Goal: Transaction & Acquisition: Purchase product/service

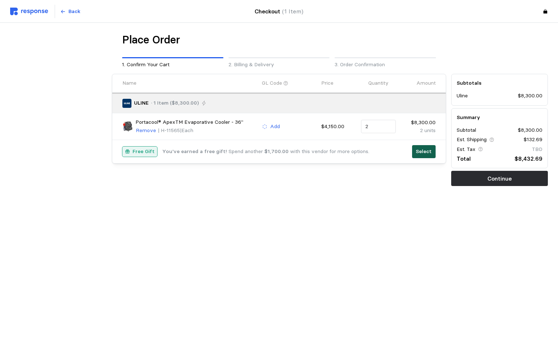
click at [422, 150] on p "Select" at bounding box center [424, 152] width 16 height 8
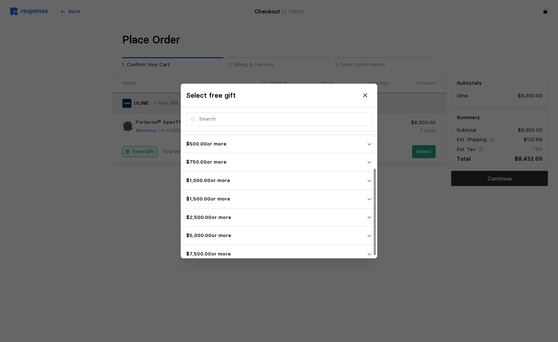
scroll to position [57, 0]
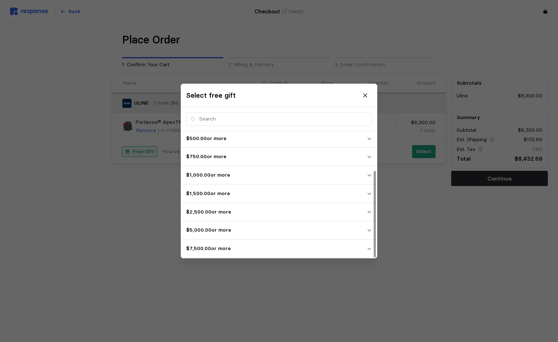
click at [216, 248] on p "$7,500.00 or more" at bounding box center [276, 249] width 181 height 8
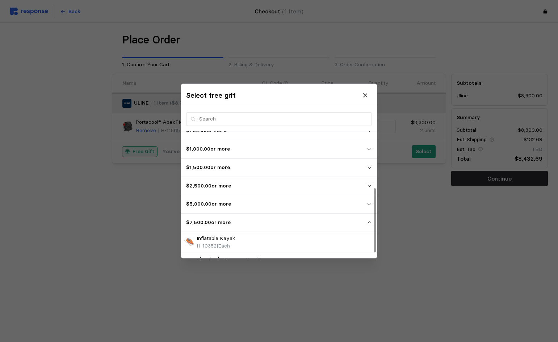
scroll to position [120, 0]
click at [370, 185] on icon "button" at bounding box center [369, 185] width 4 height 2
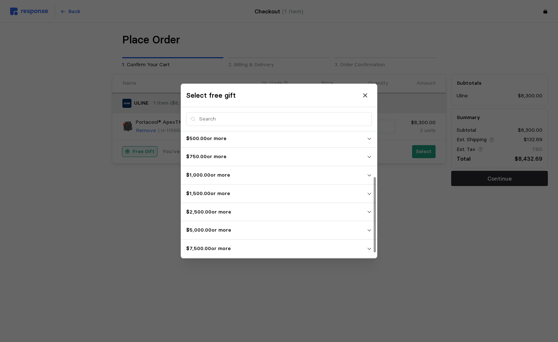
scroll to position [57, 0]
click at [369, 230] on icon "button" at bounding box center [369, 230] width 5 height 5
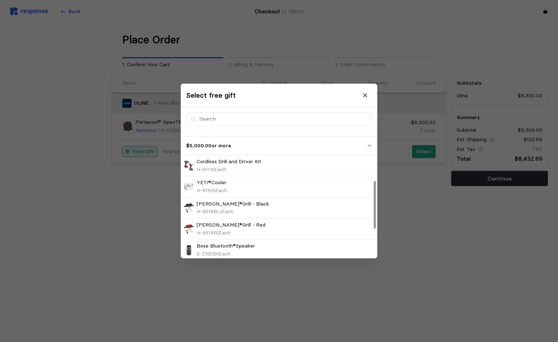
scroll to position [129, 0]
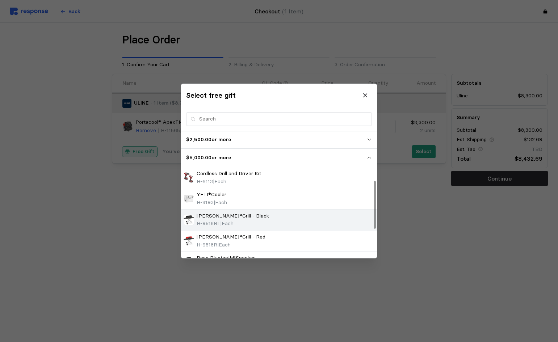
click at [283, 220] on div "[PERSON_NAME]®Grill - Black H-9518BL | Each" at bounding box center [279, 220] width 191 height 16
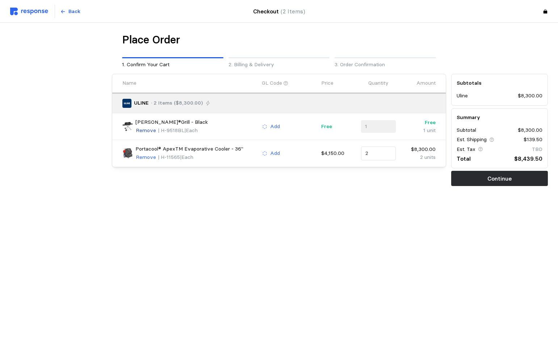
click at [143, 131] on p "Remove" at bounding box center [146, 131] width 20 height 8
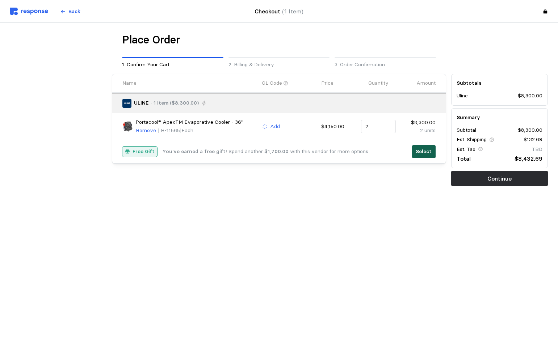
click at [425, 148] on p "Select" at bounding box center [424, 152] width 16 height 8
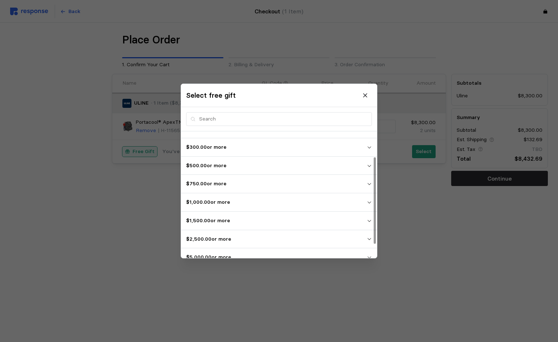
scroll to position [57, 0]
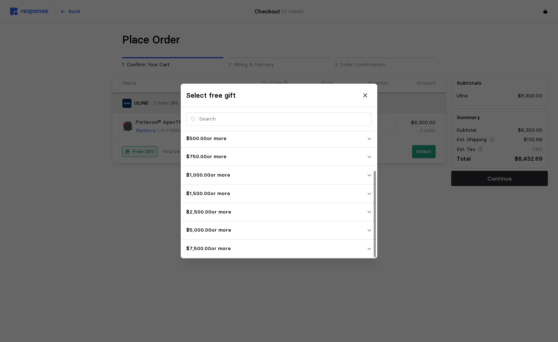
click at [214, 244] on span "$7,500.00 or more" at bounding box center [276, 248] width 181 height 13
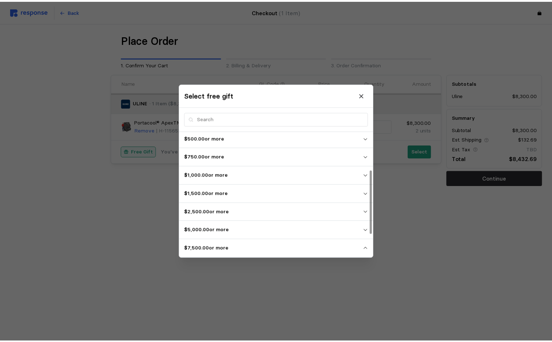
scroll to position [120, 0]
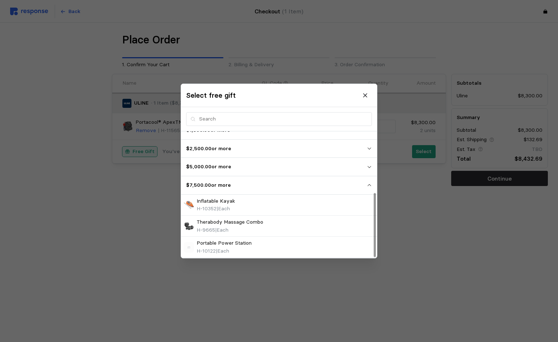
drag, startPoint x: 236, startPoint y: 246, endPoint x: 439, endPoint y: 250, distance: 203.4
click at [236, 246] on p "Portable Power Station" at bounding box center [224, 243] width 55 height 8
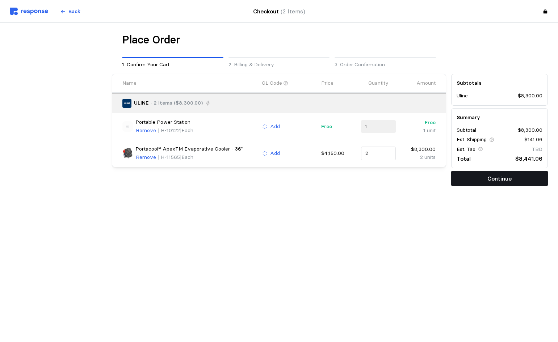
click at [495, 179] on p "Continue" at bounding box center [499, 178] width 24 height 9
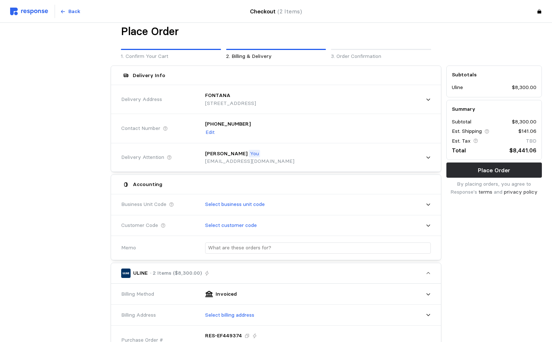
scroll to position [0, 0]
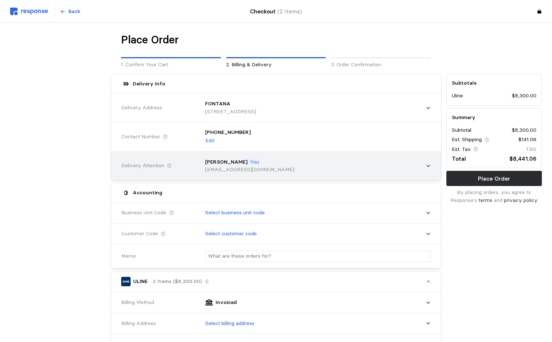
click at [426, 164] on icon at bounding box center [428, 165] width 5 height 5
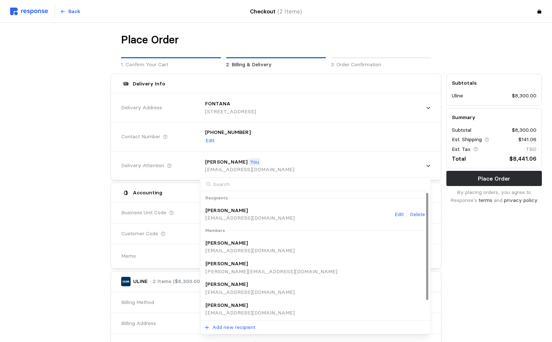
click at [255, 214] on div "[PERSON_NAME] [EMAIL_ADDRESS][DOMAIN_NAME] Edit Delete" at bounding box center [316, 215] width 220 height 16
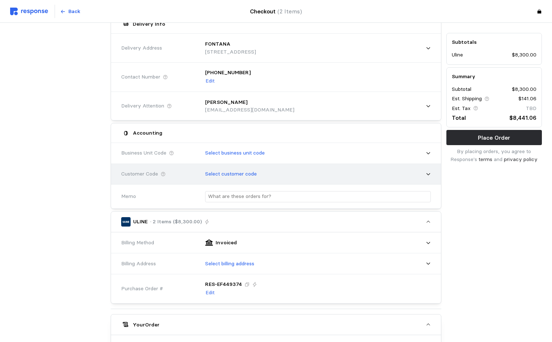
scroll to position [72, 0]
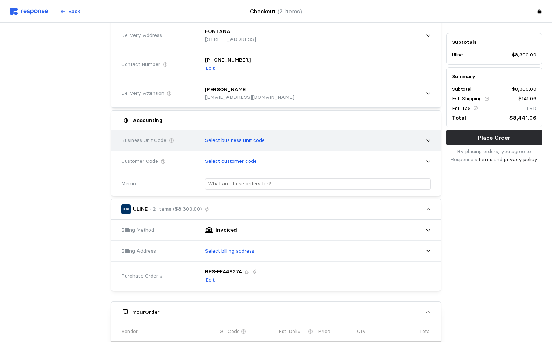
click at [428, 137] on div "Select business unit code" at bounding box center [315, 140] width 231 height 18
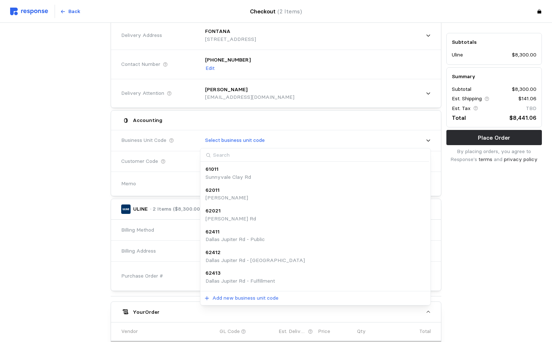
click at [265, 157] on input at bounding box center [315, 154] width 229 height 13
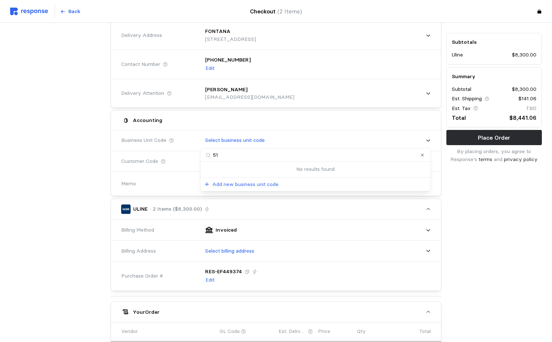
type input "5"
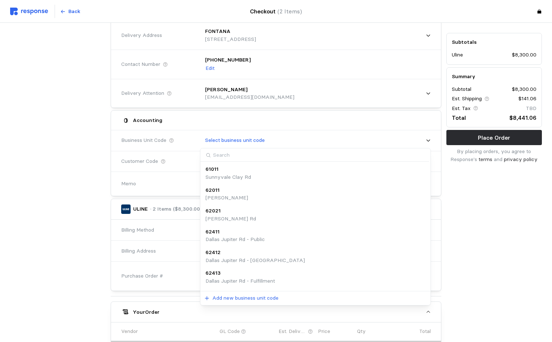
type input "5"
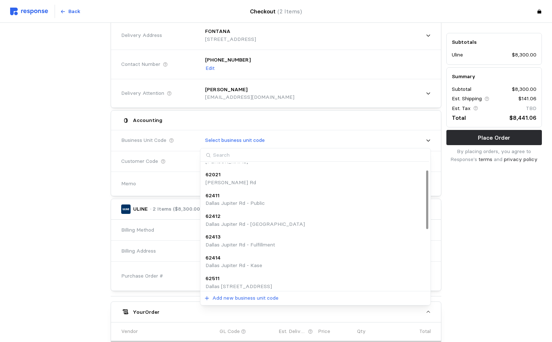
scroll to position [0, 0]
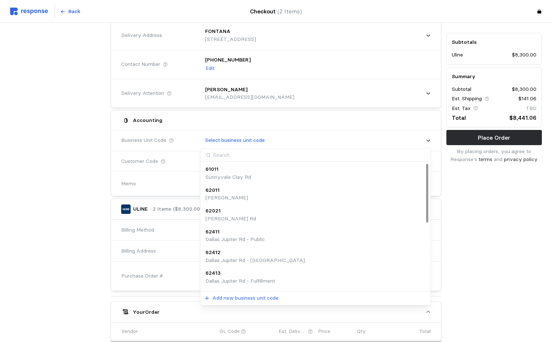
click at [257, 155] on input at bounding box center [315, 154] width 229 height 13
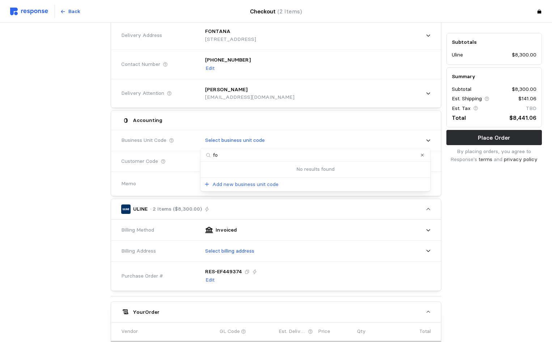
type input "fon"
click at [479, 196] on div "Subtotals Uline $8,300.00 Summary Subtotal $8,300.00 Est. Shipping $141.06 Est.…" at bounding box center [494, 245] width 101 height 493
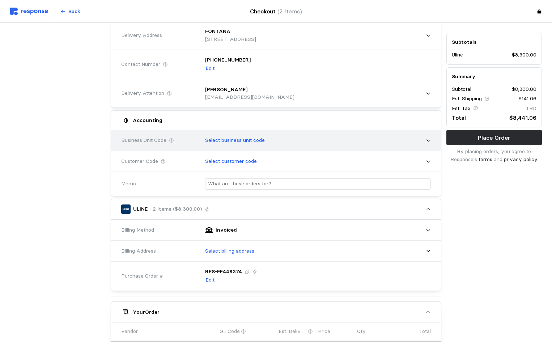
click at [427, 140] on icon at bounding box center [428, 140] width 5 height 5
type input "f"
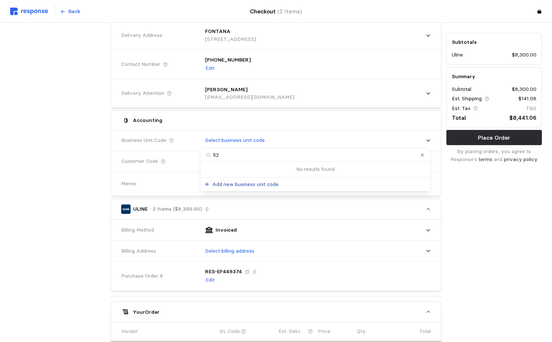
type input "5"
click at [482, 220] on div "Subtotals Uline $8,300.00 Summary Subtotal $8,300.00 Est. Shipping $141.06 Est.…" at bounding box center [494, 245] width 101 height 493
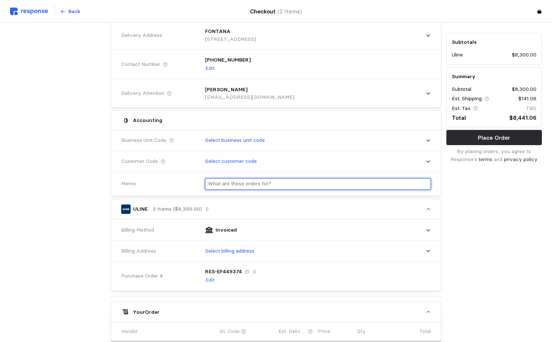
click at [297, 184] on input "text" at bounding box center [318, 184] width 220 height 10
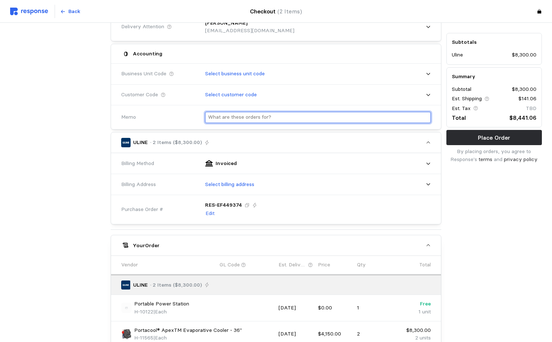
scroll to position [145, 0]
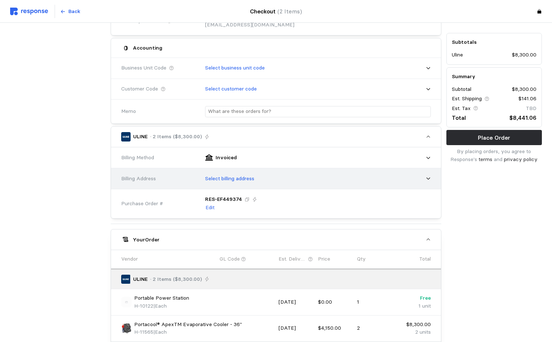
click at [426, 180] on icon at bounding box center [428, 178] width 5 height 5
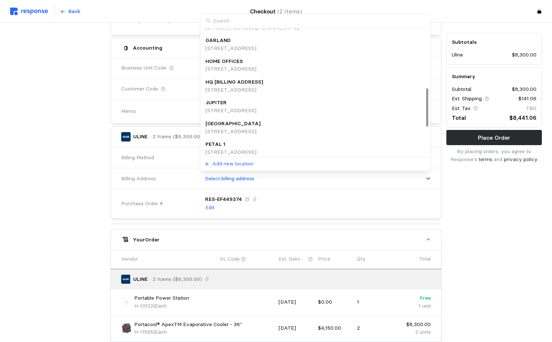
scroll to position [153, 0]
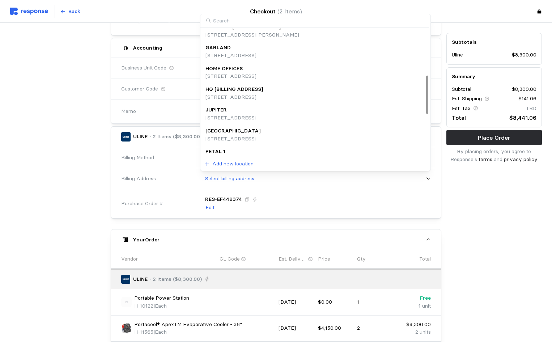
click at [251, 77] on p "[STREET_ADDRESS]" at bounding box center [231, 76] width 51 height 8
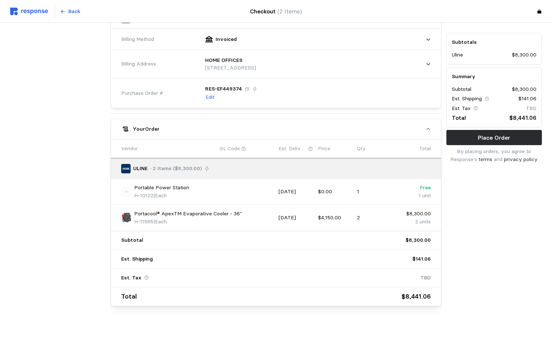
scroll to position [268, 0]
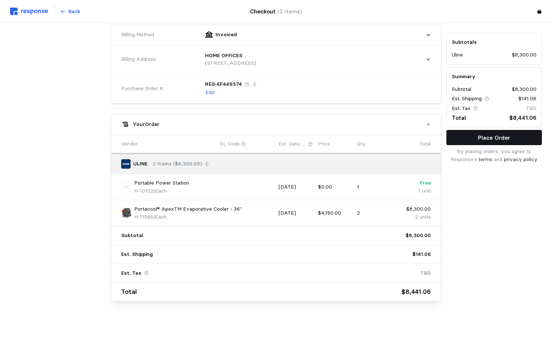
click at [480, 138] on p "Place Order" at bounding box center [494, 137] width 32 height 9
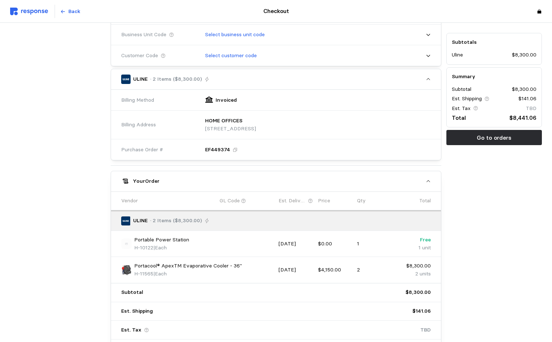
scroll to position [274, 0]
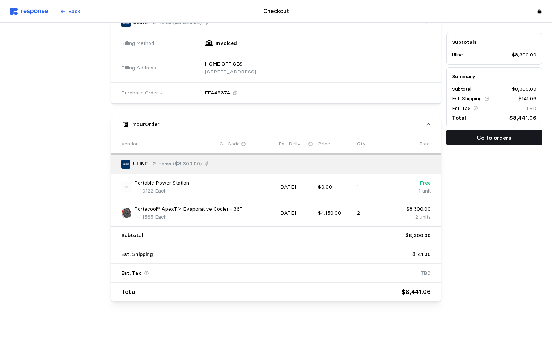
click at [489, 140] on p "Go to orders" at bounding box center [494, 137] width 35 height 9
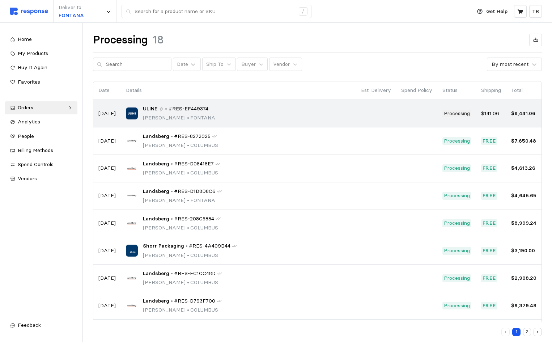
click at [200, 108] on span "#RES-EF449374" at bounding box center [189, 109] width 40 height 8
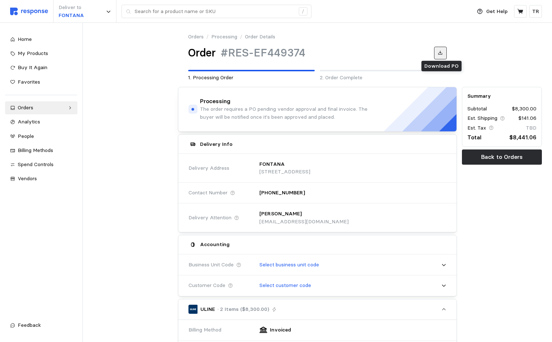
click at [439, 56] on button at bounding box center [440, 53] width 13 height 13
